Goal: Task Accomplishment & Management: Manage account settings

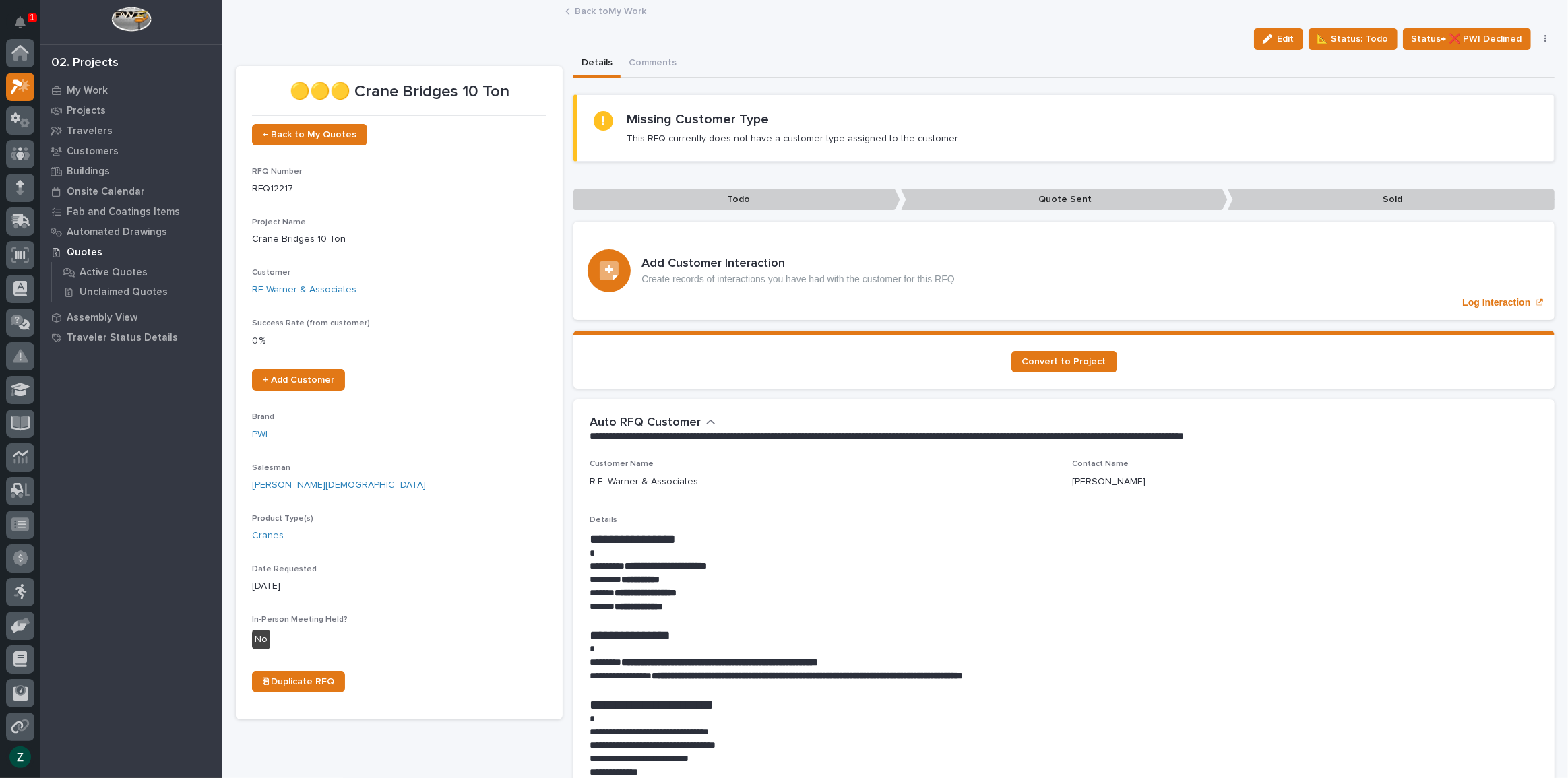
scroll to position [34, 0]
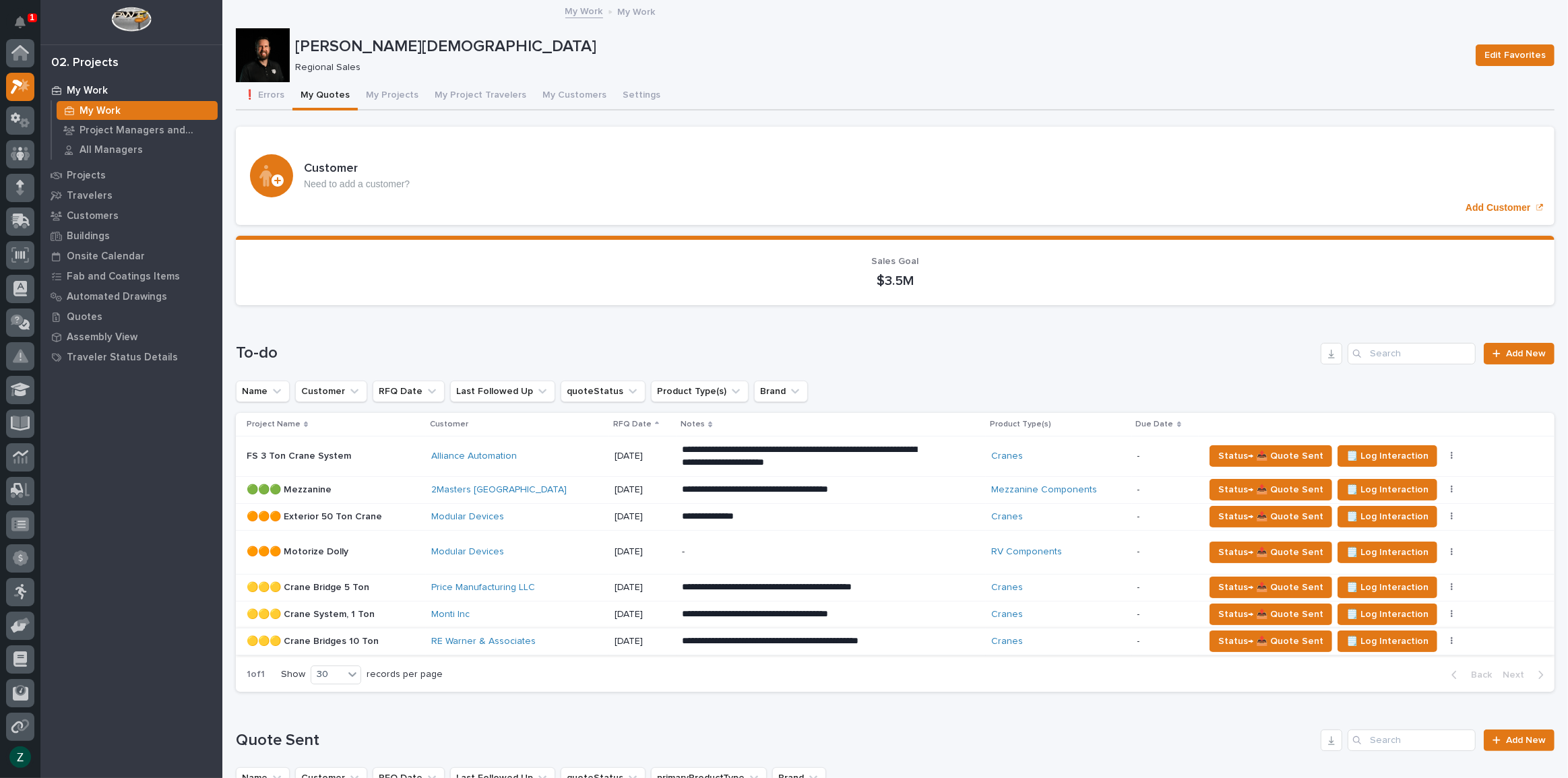
scroll to position [34, 0]
click at [1429, 633] on div "Status→ 📤 Quote Sent 🗒️ Log Interaction Status→ ❌ PWI Declined 🚩 Edit Flags" at bounding box center [1368, 641] width 329 height 22
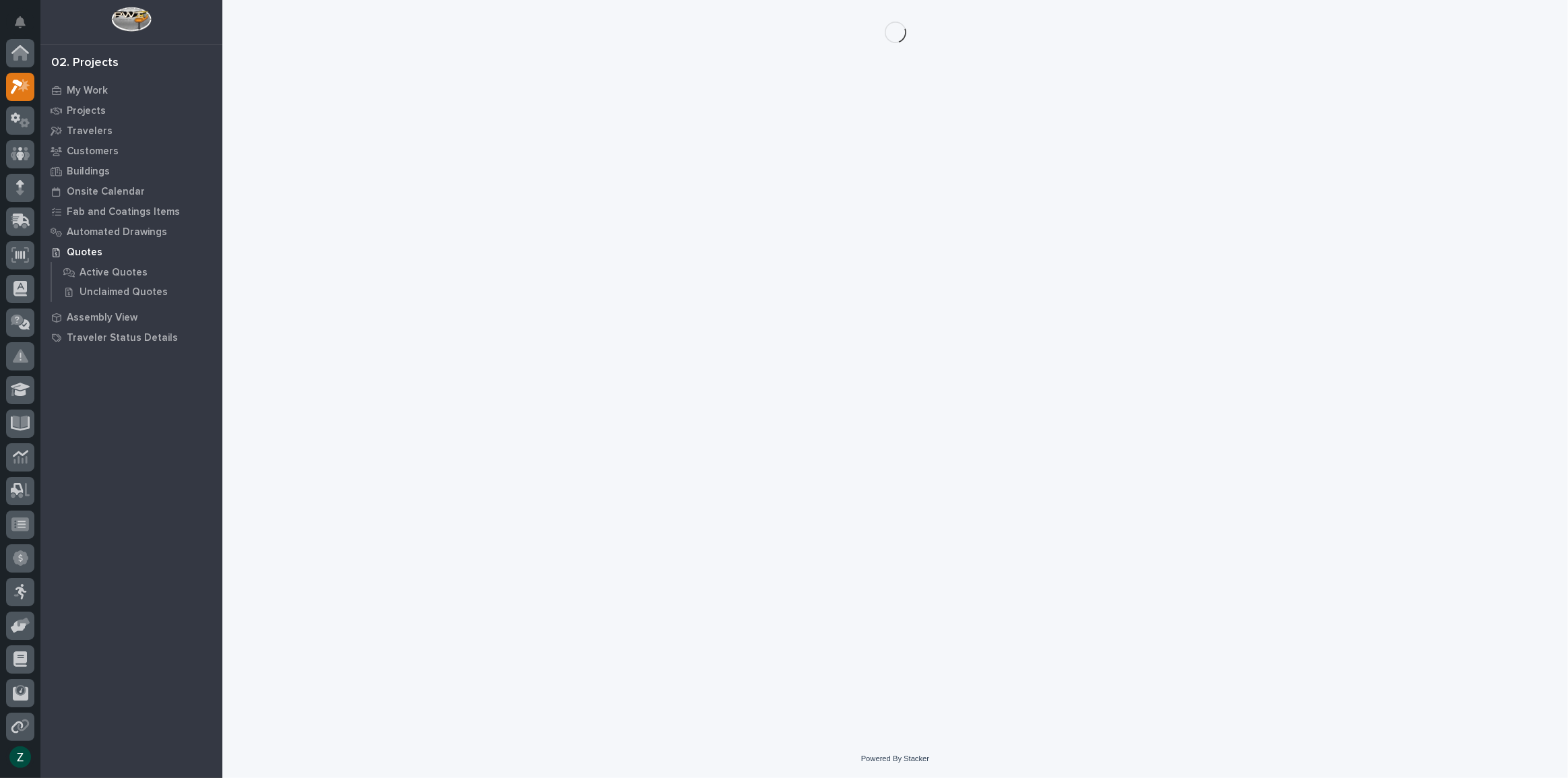
scroll to position [34, 0]
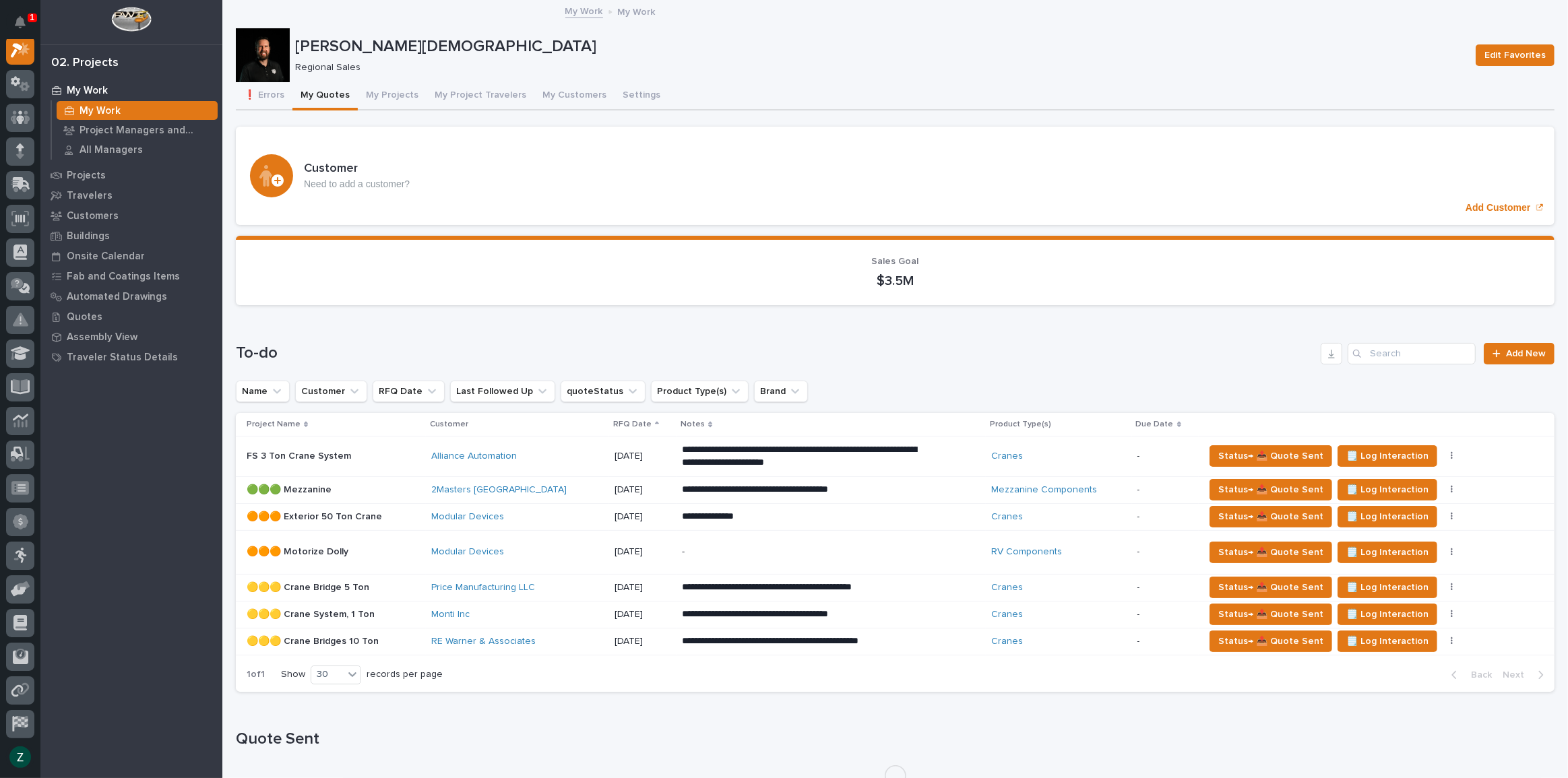
scroll to position [34, 0]
click at [1443, 640] on button "button" at bounding box center [1452, 641] width 19 height 10
click at [1395, 691] on button "🚩 Edit Flags" at bounding box center [1388, 687] width 111 height 19
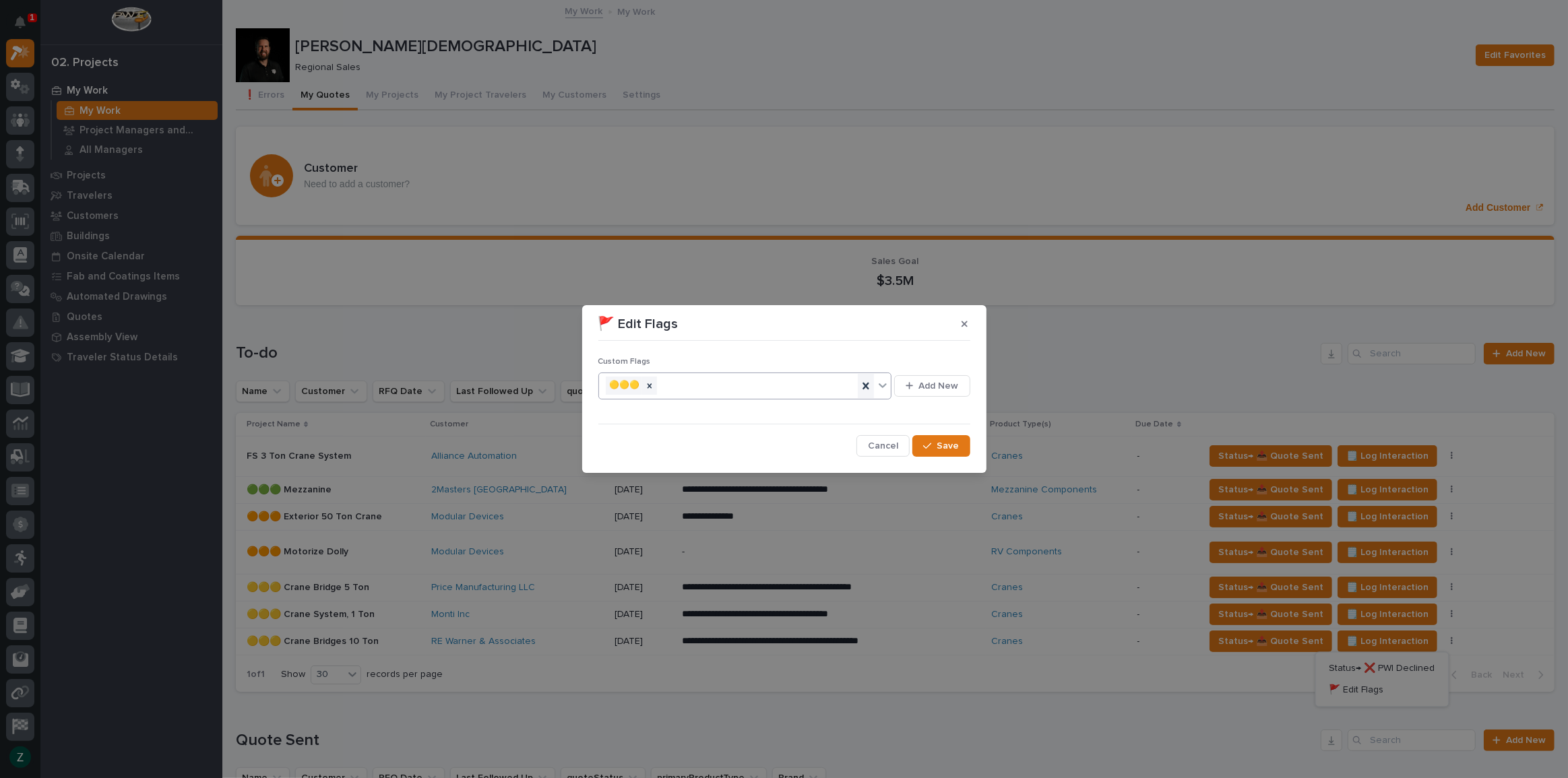
click at [863, 387] on icon at bounding box center [865, 386] width 14 height 14
click at [882, 381] on icon at bounding box center [882, 385] width 14 height 14
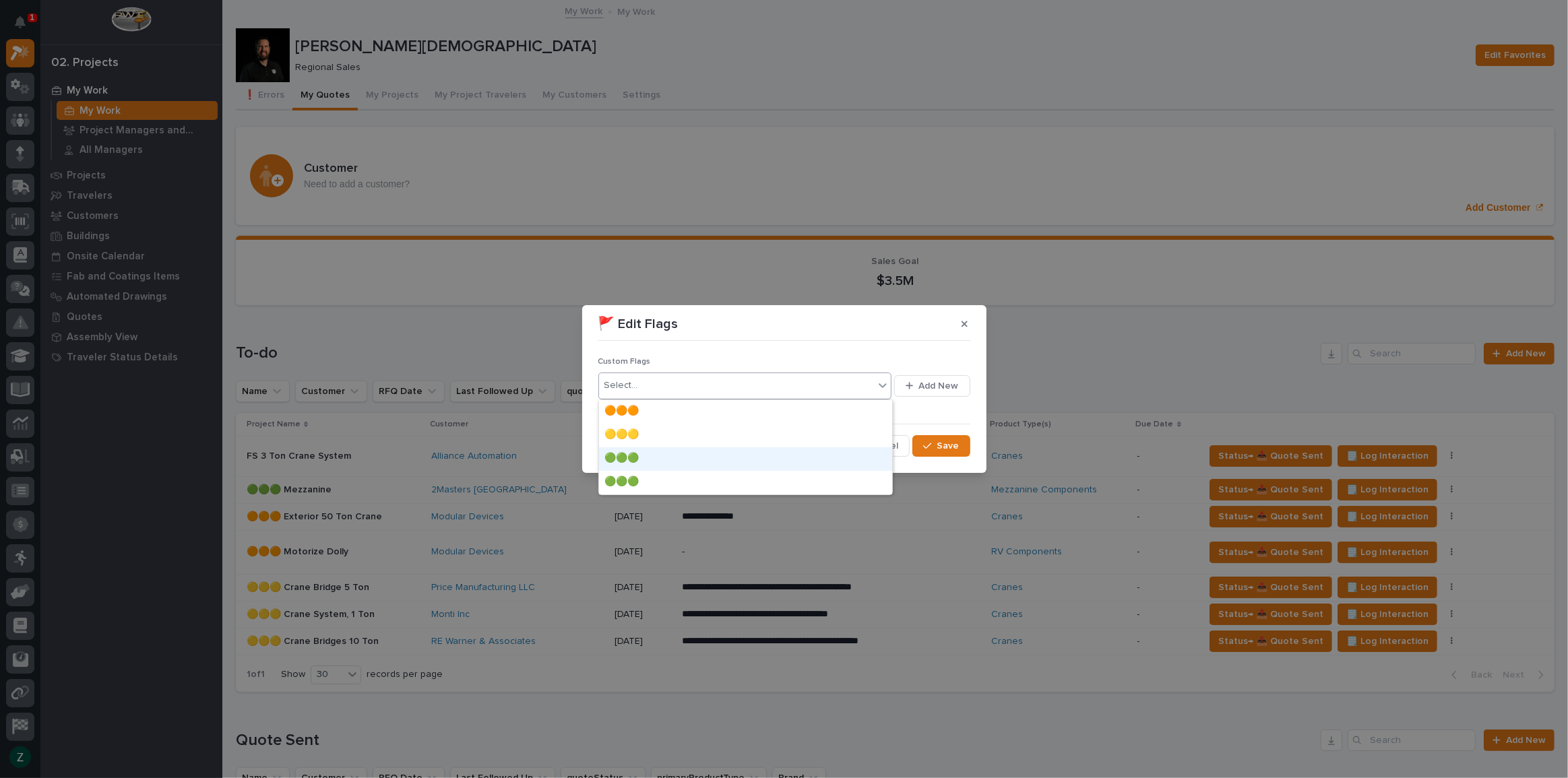
click at [784, 458] on div "🟢🟢🟢" at bounding box center [746, 459] width 293 height 23
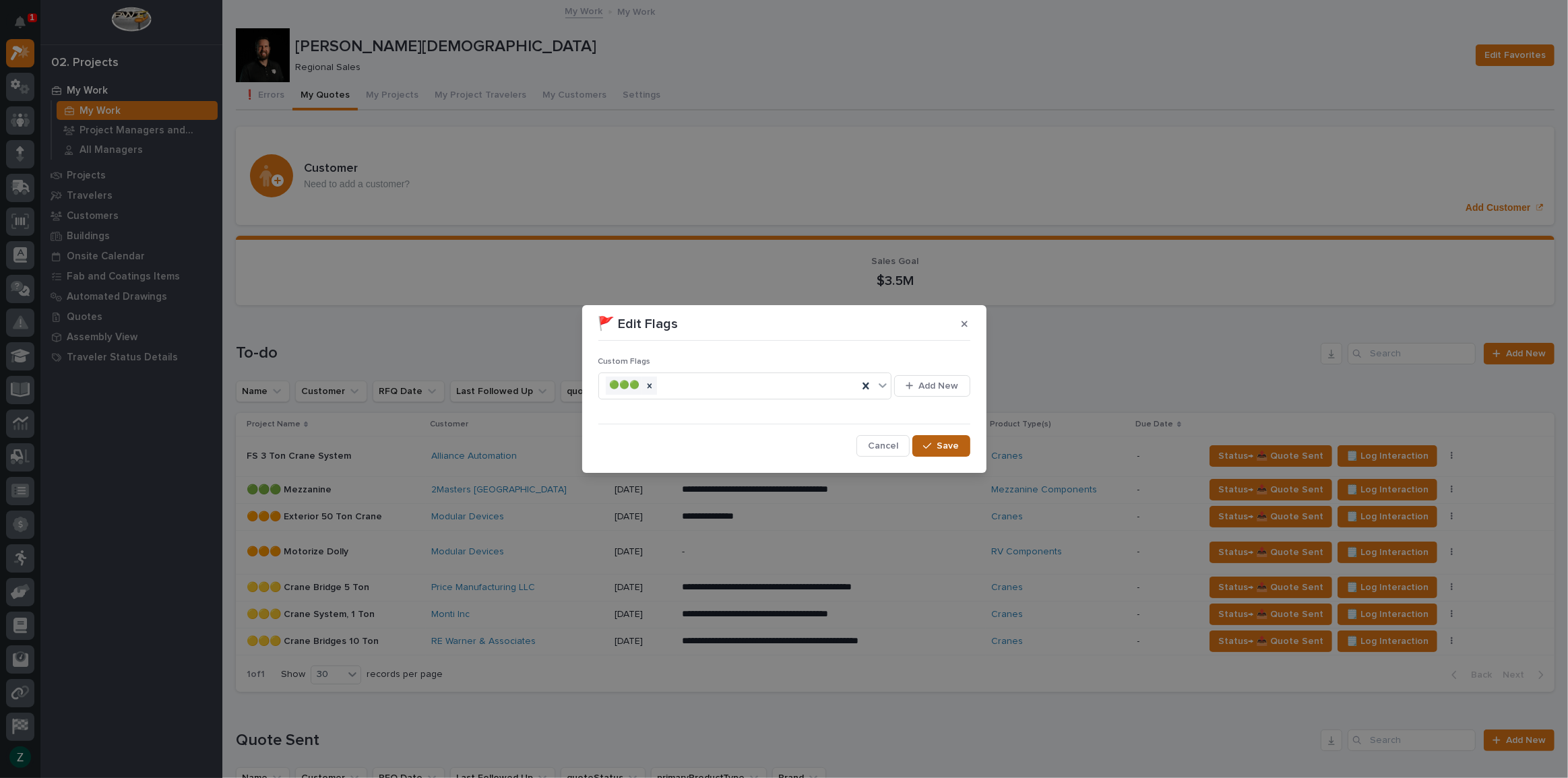
click at [944, 450] on span "Save" at bounding box center [948, 446] width 22 height 12
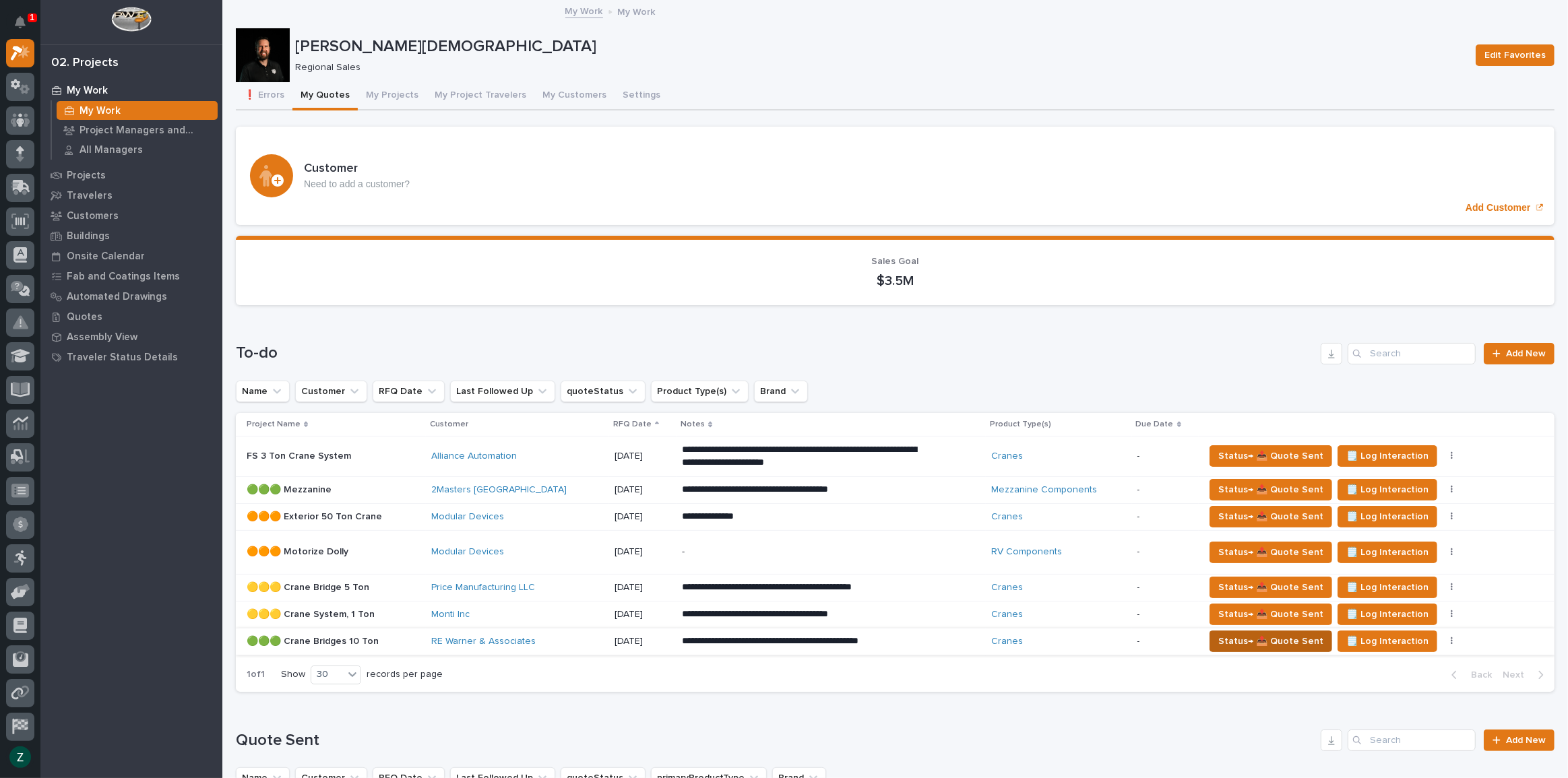
click at [1250, 645] on span "Status→ 📤 Quote Sent" at bounding box center [1271, 641] width 105 height 16
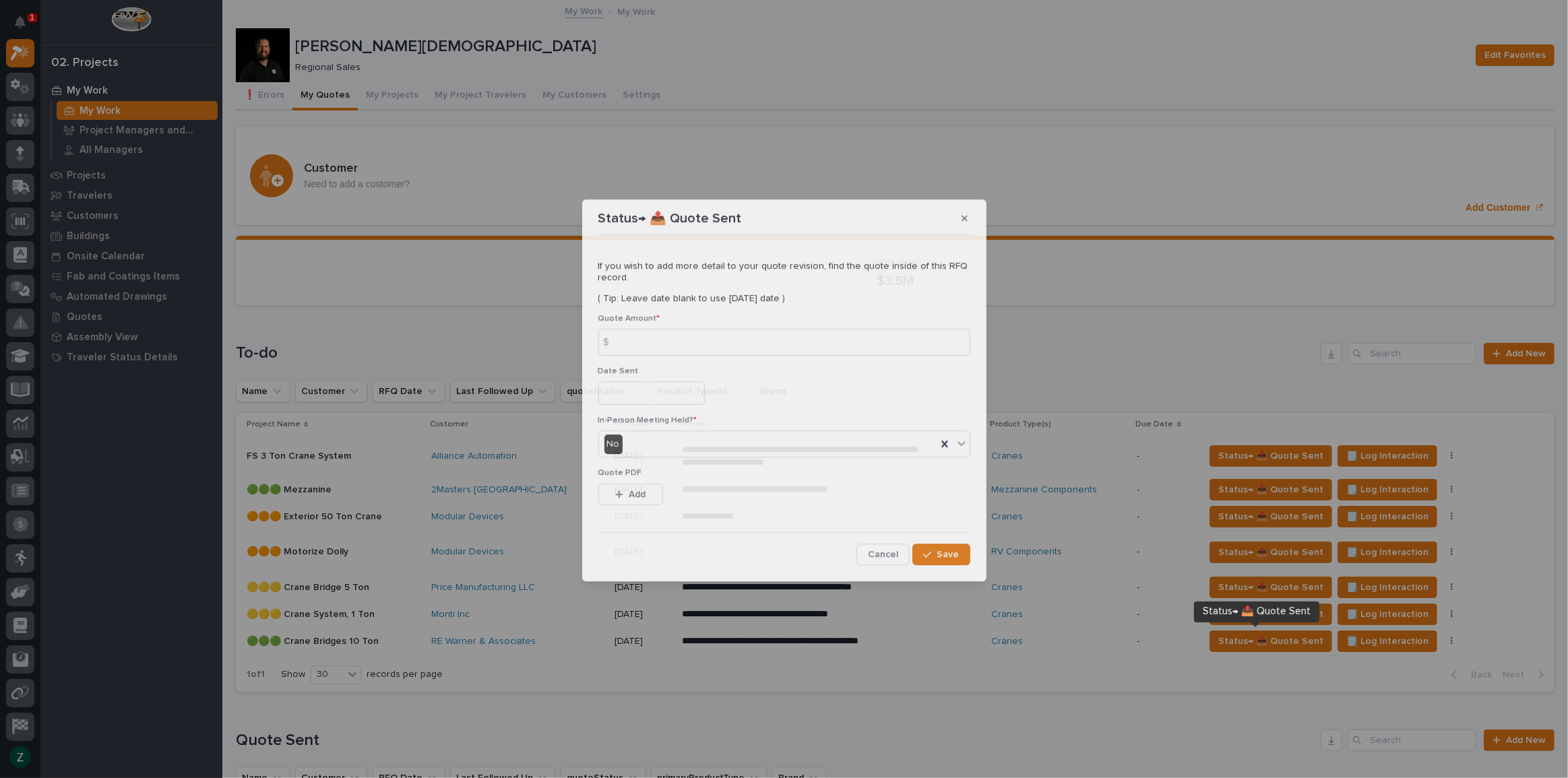
click at [1265, 609] on div "Status→ 📤 Quote Sent If you wish to add more detail to your quote revision, fin…" at bounding box center [784, 389] width 1568 height 778
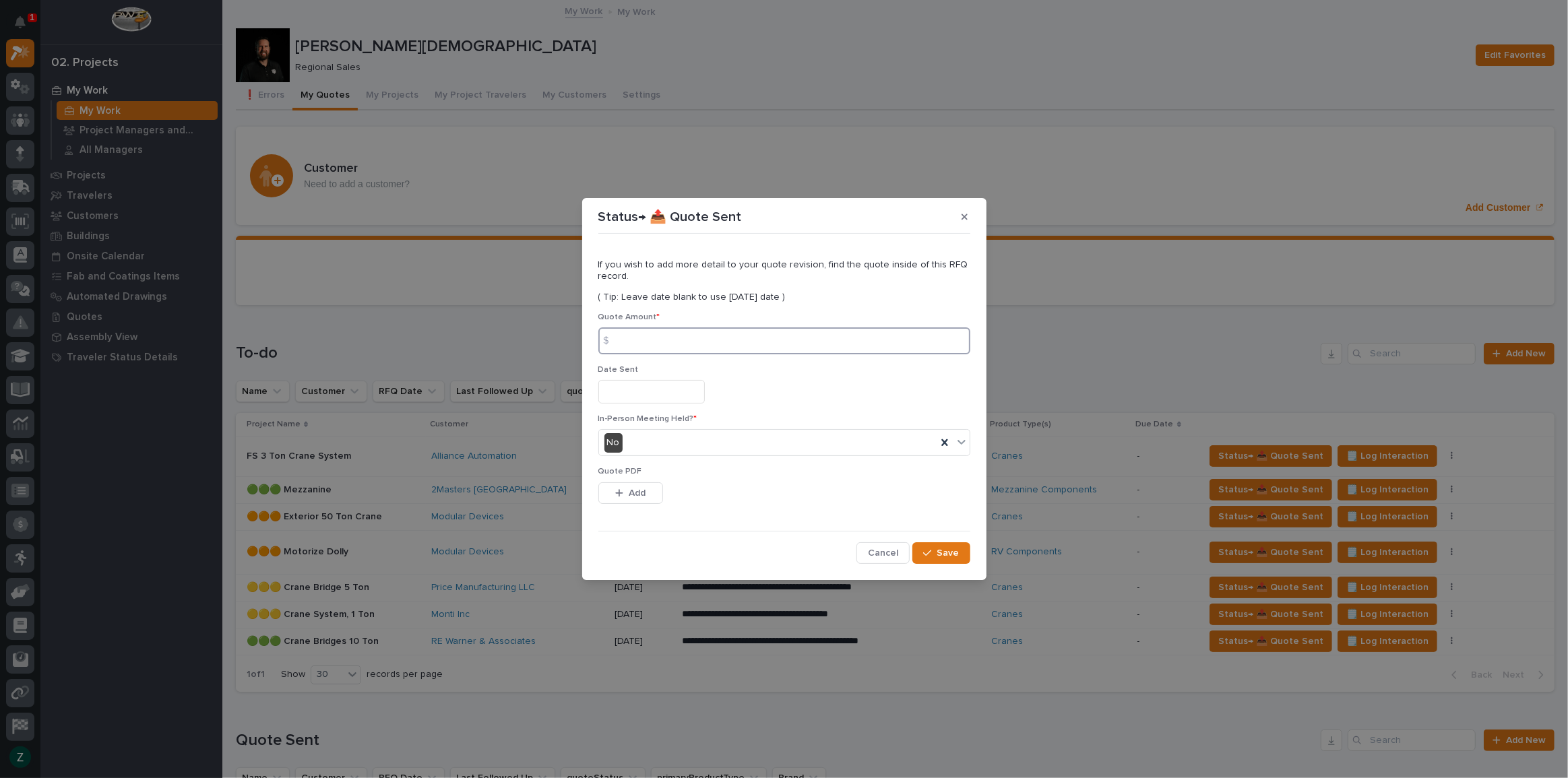
click at [642, 339] on input at bounding box center [784, 340] width 372 height 27
click at [684, 341] on input at bounding box center [784, 340] width 372 height 27
type input "412304"
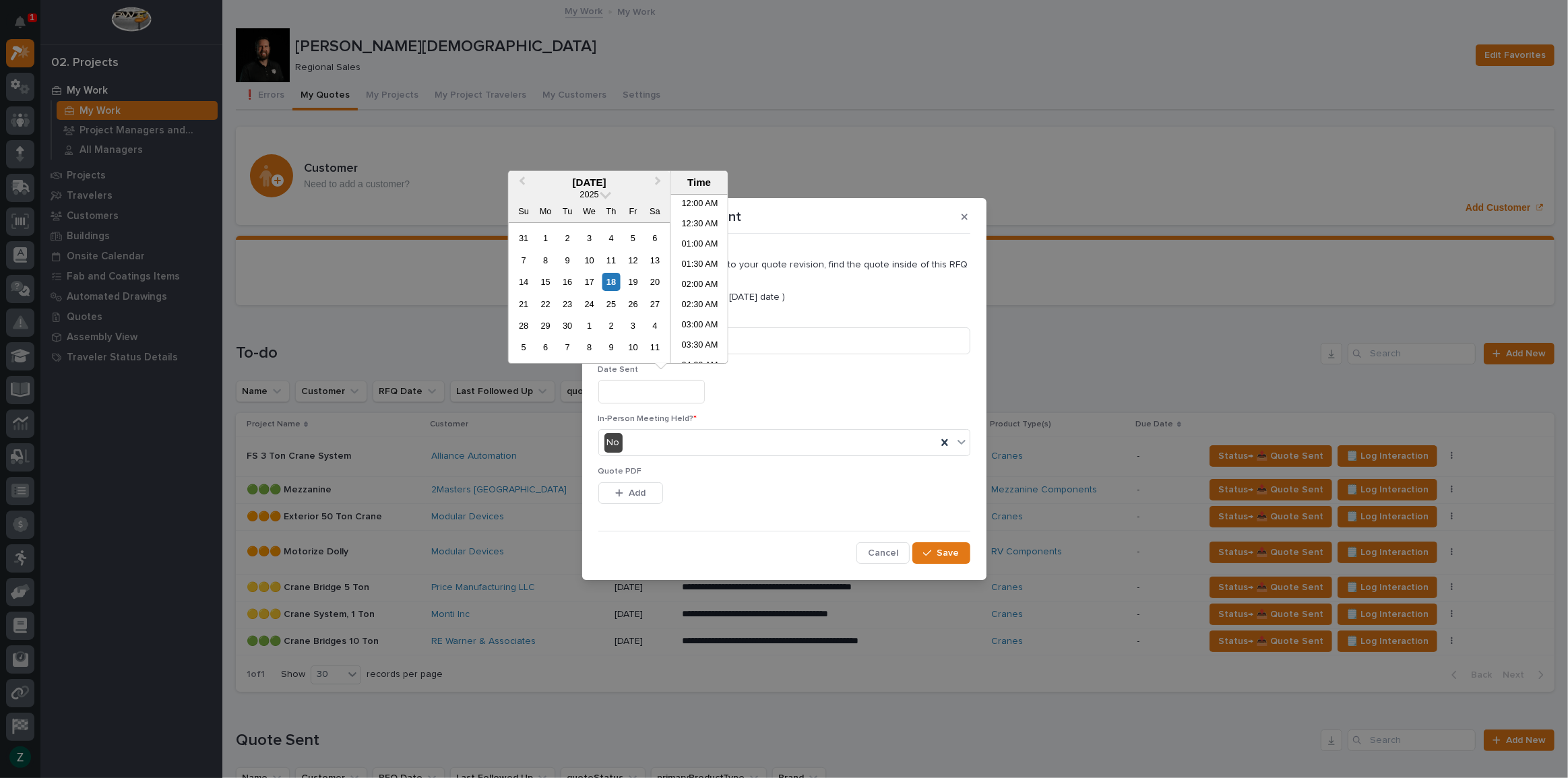
click at [641, 388] on input "text" at bounding box center [652, 391] width 107 height 23
click at [614, 283] on div "18" at bounding box center [611, 281] width 18 height 18
type input "**********"
click at [695, 442] on div "No" at bounding box center [767, 442] width 337 height 22
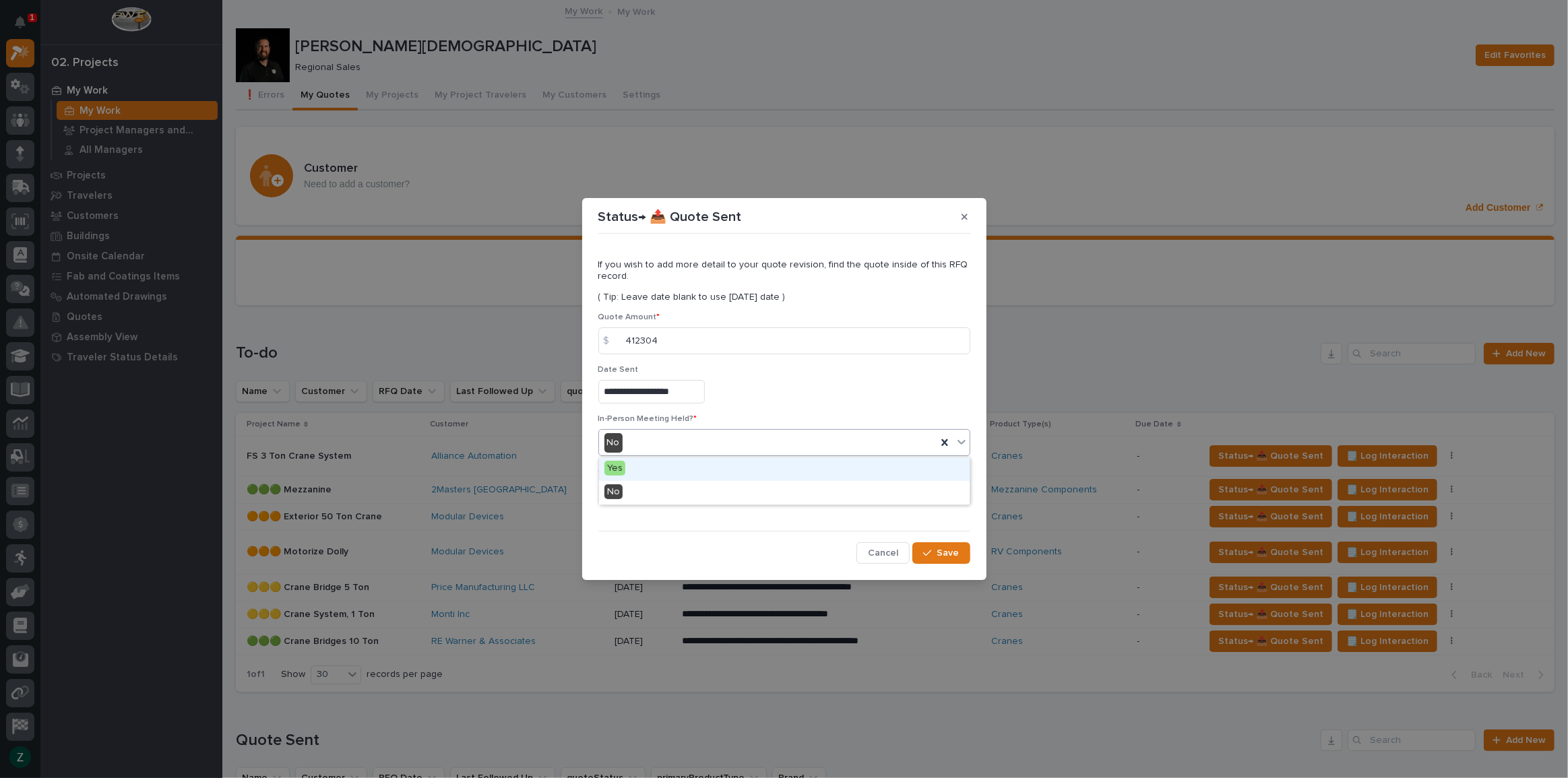
click at [687, 467] on div "Yes" at bounding box center [784, 469] width 370 height 23
click at [637, 494] on span "Add" at bounding box center [636, 493] width 17 height 12
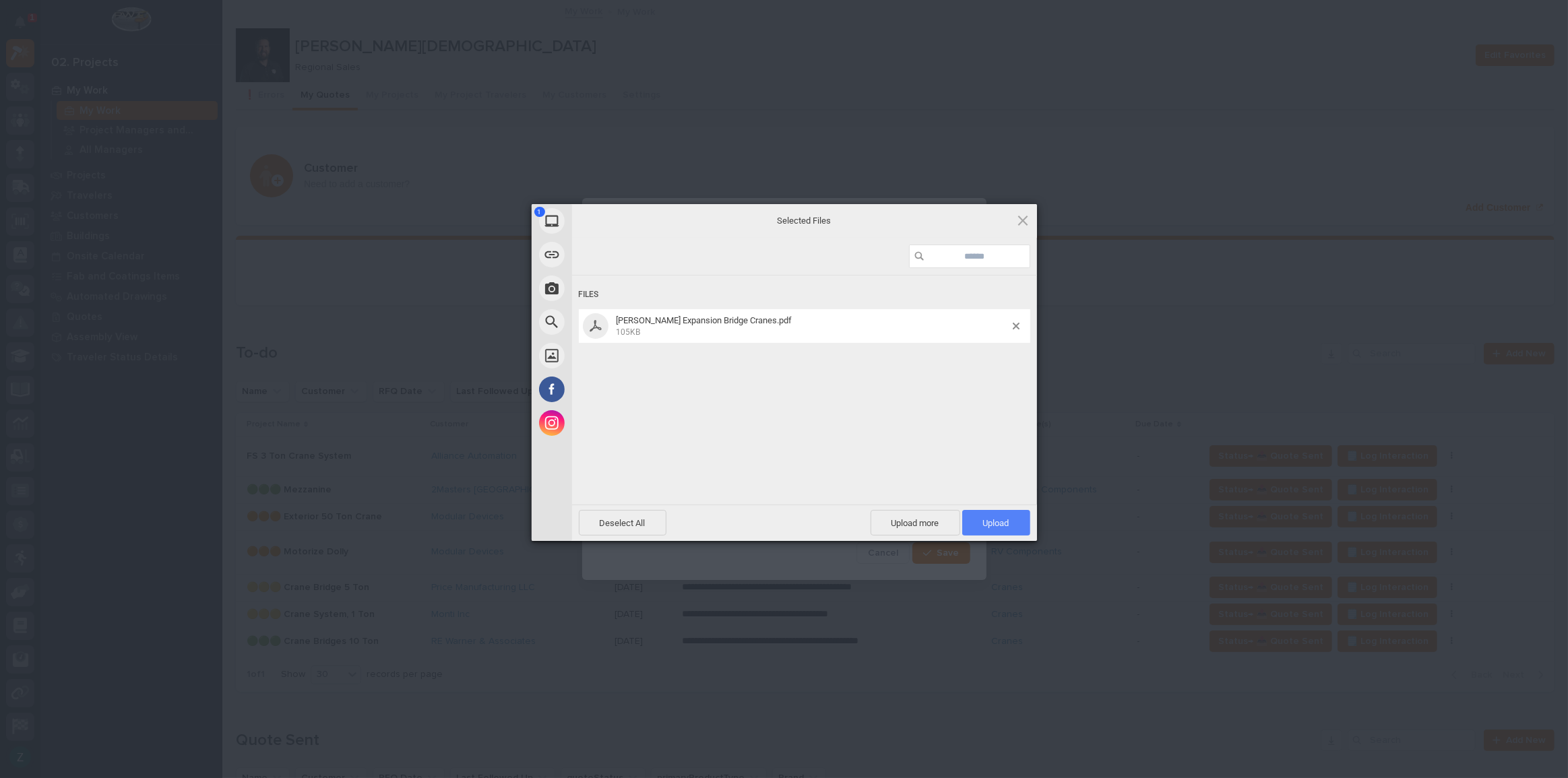
click at [991, 514] on span "Upload 1" at bounding box center [996, 523] width 68 height 26
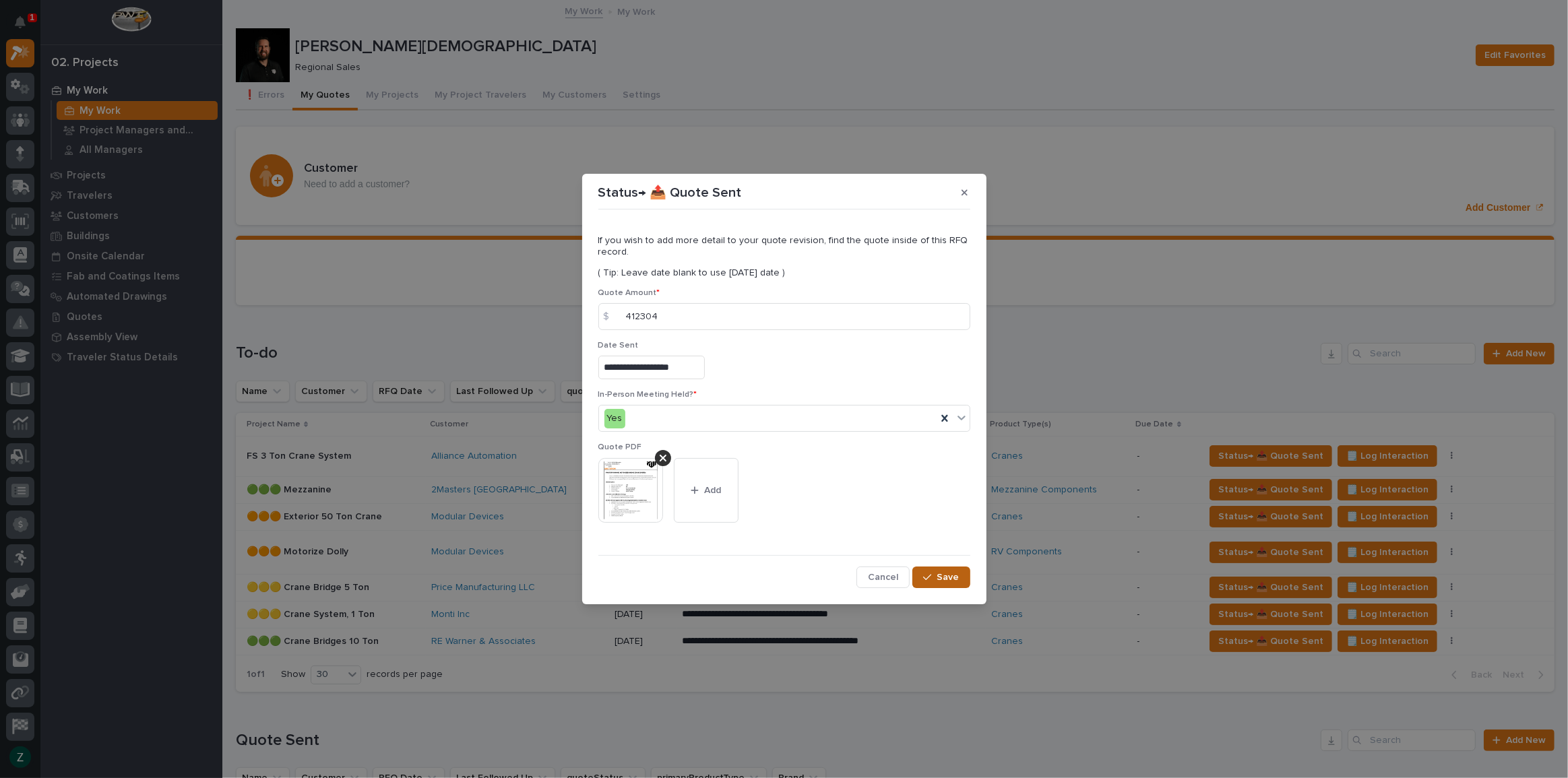
click at [948, 568] on button "Save" at bounding box center [940, 577] width 57 height 22
